Goal: Find specific page/section: Locate a particular part of the current website

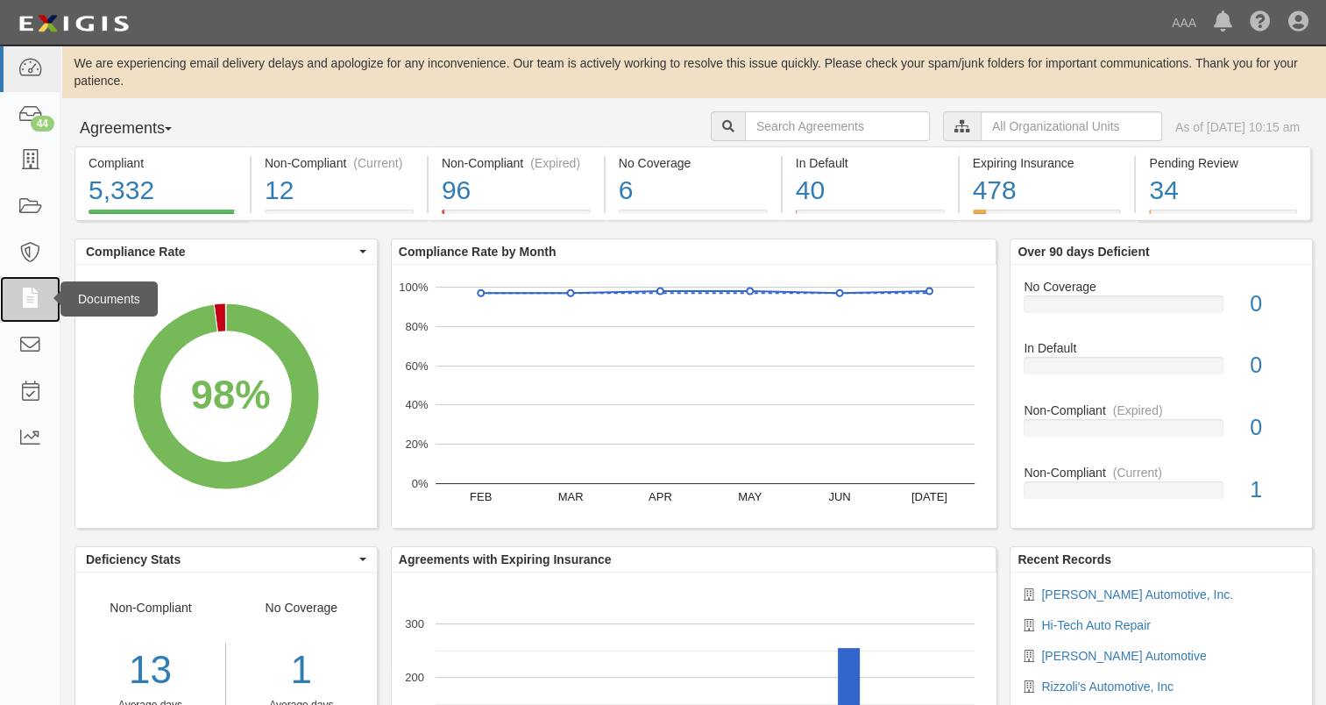
click at [31, 302] on icon at bounding box center [30, 299] width 25 height 20
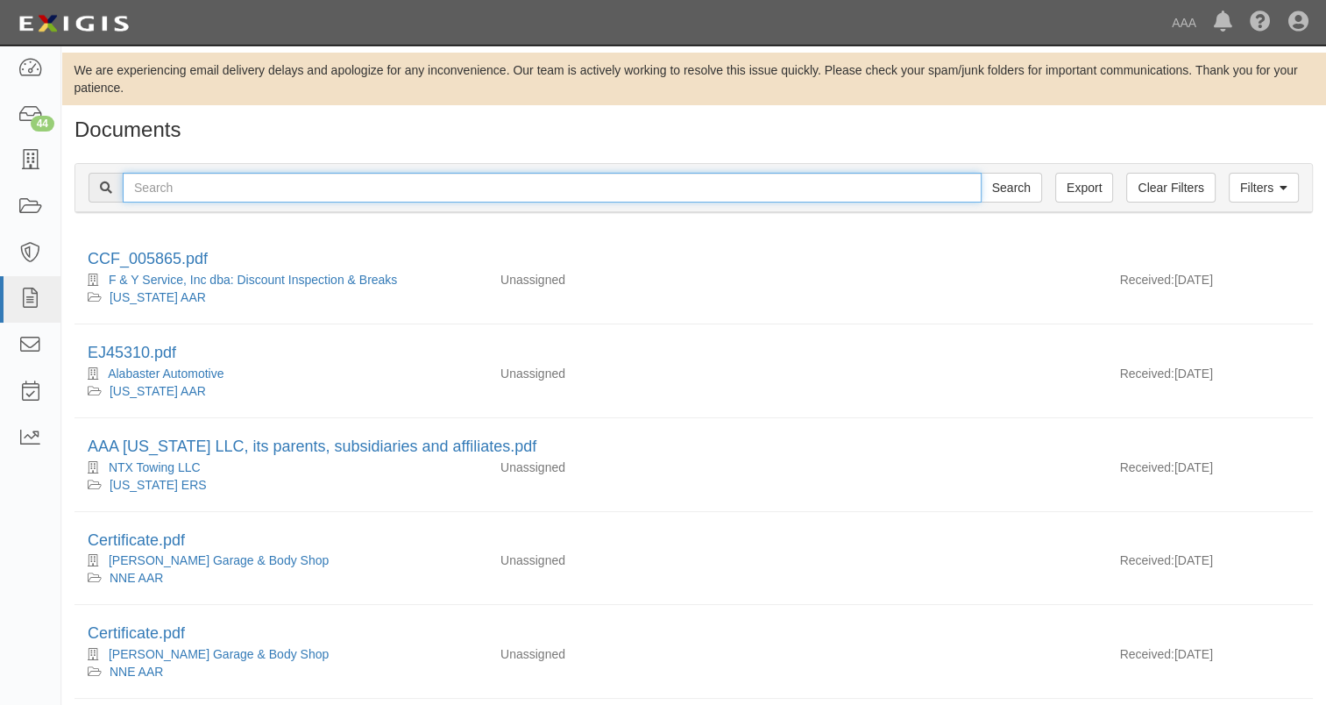
click at [258, 186] on input "text" at bounding box center [552, 188] width 859 height 30
type input "[PERSON_NAME]'s"
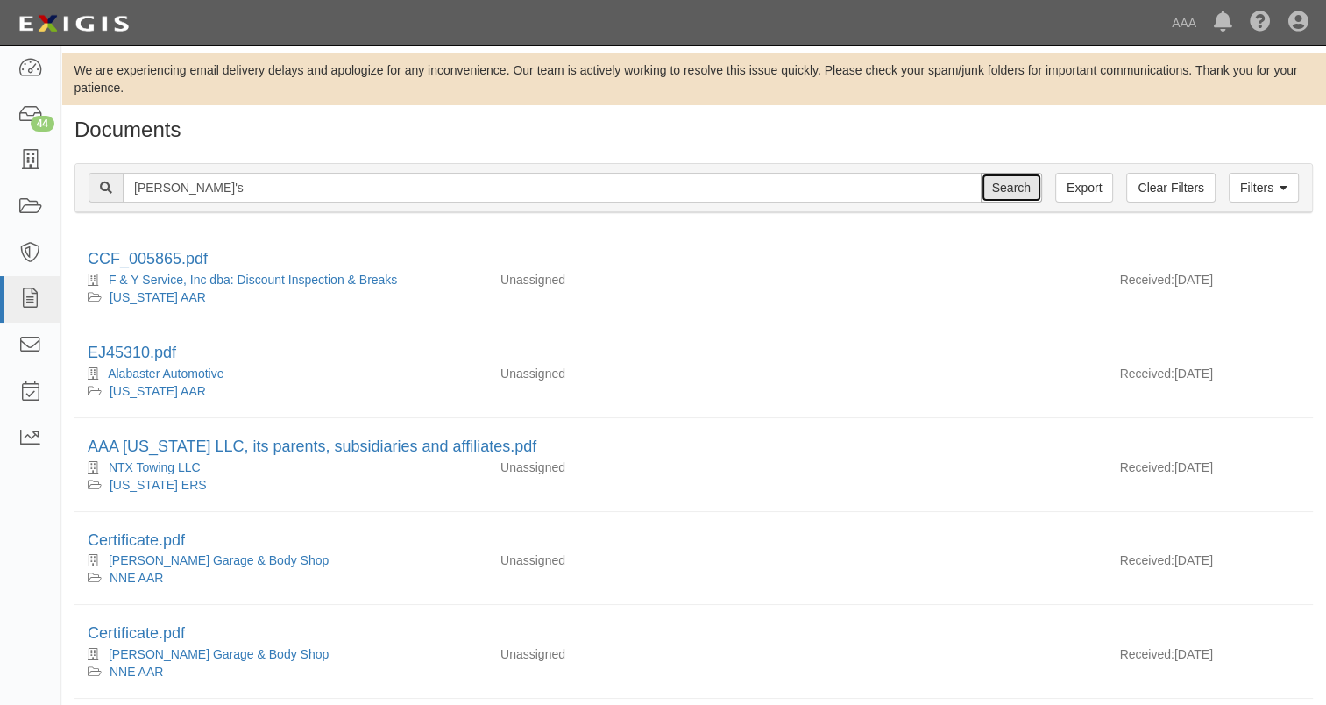
click at [1010, 189] on input "Search" at bounding box center [1011, 188] width 61 height 30
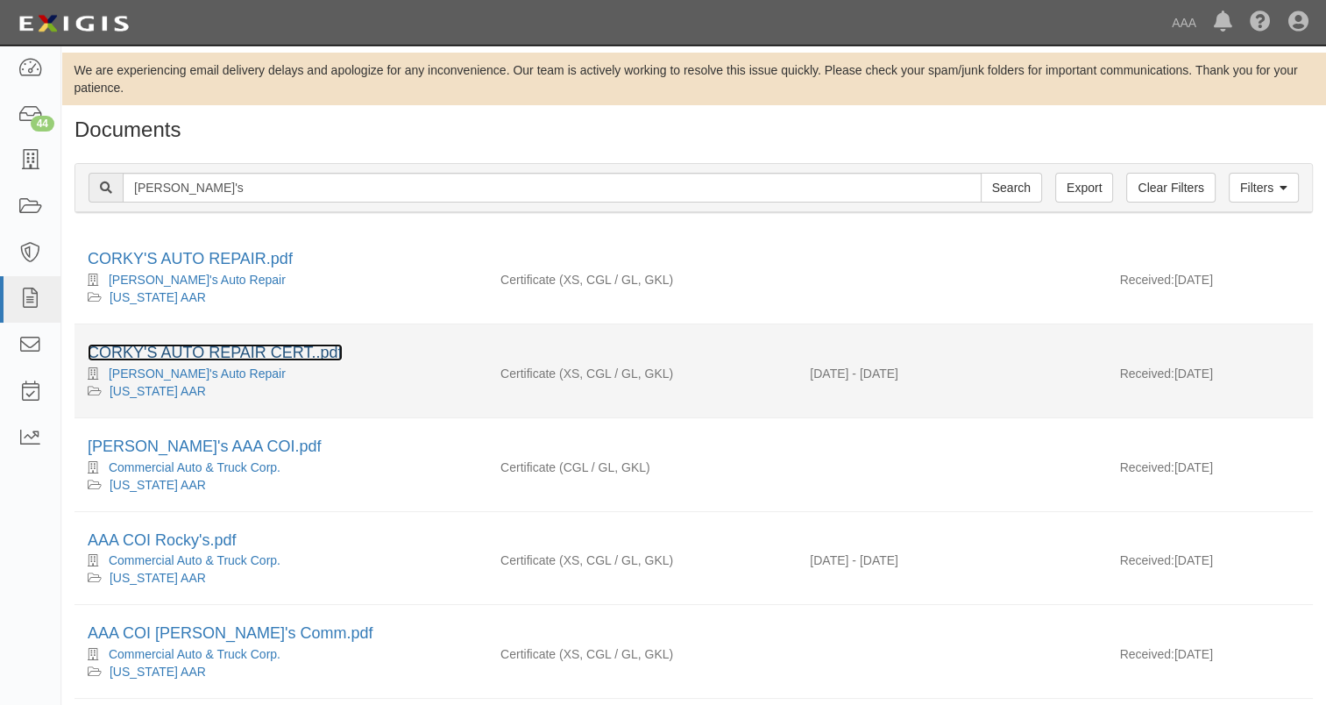
click at [276, 353] on link "CORKY'S AUTO REPAIR CERT..pdf" at bounding box center [215, 353] width 255 height 18
